Goal: Book appointment/travel/reservation

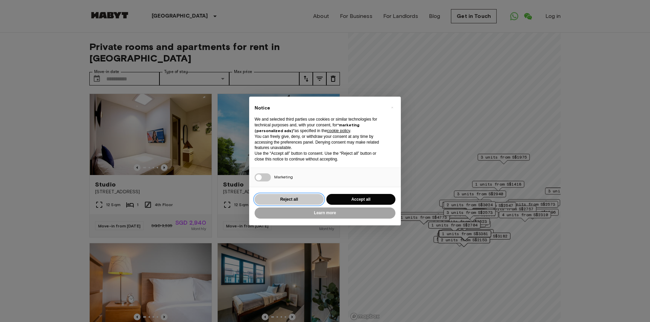
drag, startPoint x: 300, startPoint y: 202, endPoint x: 318, endPoint y: 198, distance: 17.9
click at [301, 202] on button "Reject all" at bounding box center [288, 199] width 69 height 11
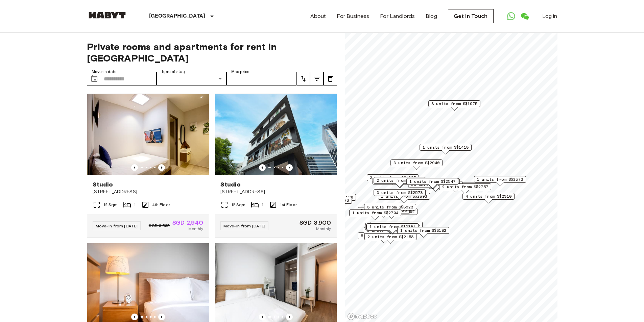
drag, startPoint x: 489, startPoint y: 132, endPoint x: 434, endPoint y: 160, distance: 61.3
click at [434, 160] on div "3 units from S$2940" at bounding box center [417, 163] width 52 height 7
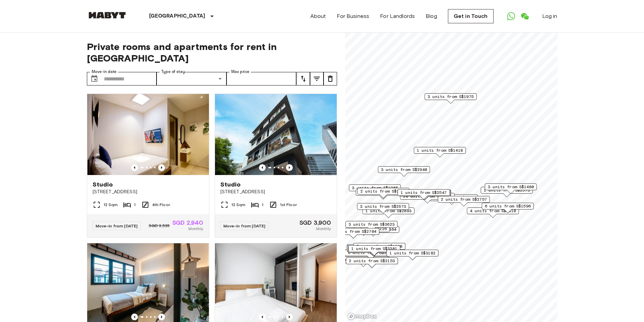
click at [457, 95] on span "3 units from S$1975" at bounding box center [451, 97] width 46 height 6
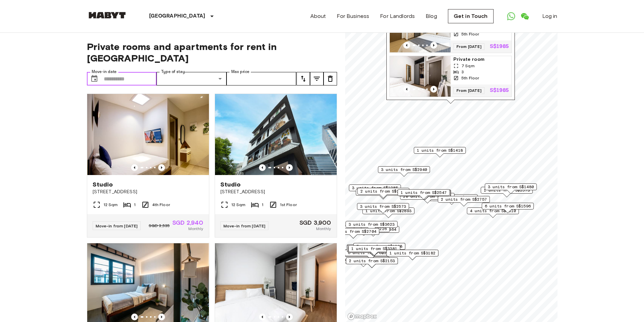
click at [124, 72] on input "Move-in date" at bounding box center [130, 79] width 53 height 14
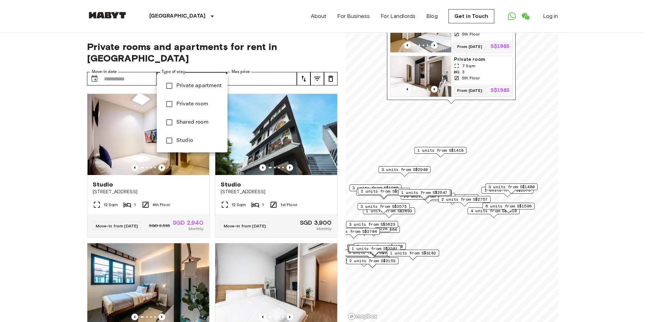
click at [293, 66] on div at bounding box center [325, 161] width 650 height 322
